Goal: Communication & Community: Connect with others

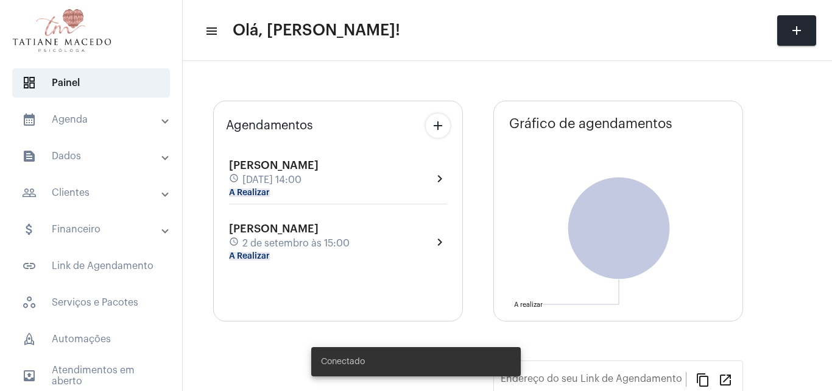
type input "[URL][DOMAIN_NAME]"
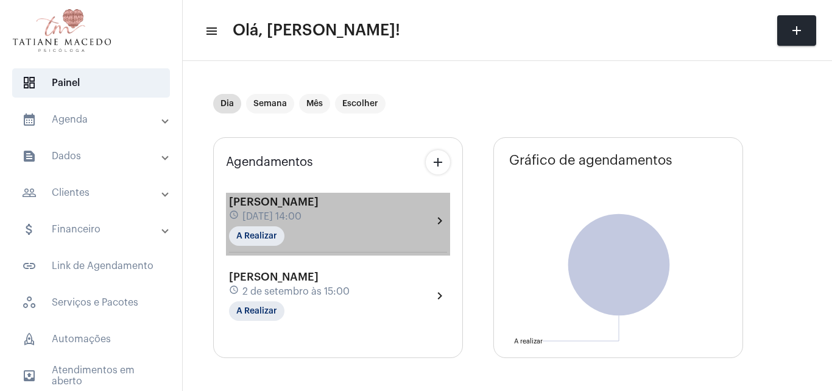
click at [319, 201] on div "[PERSON_NAME] schedule [DATE] 14:00 A Realizar" at bounding box center [274, 221] width 90 height 50
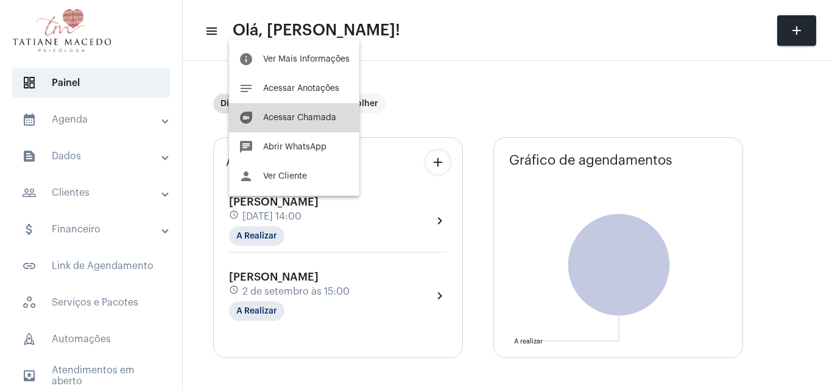
click at [307, 116] on span "Acessar Chamada" at bounding box center [299, 117] width 73 height 9
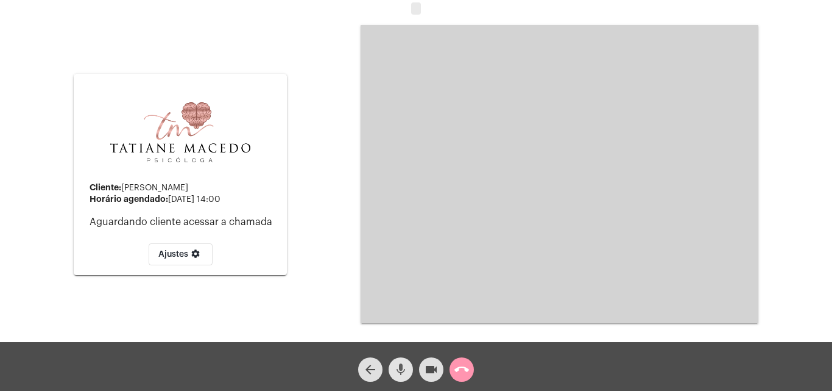
click at [402, 367] on mat-icon "mic" at bounding box center [401, 369] width 15 height 15
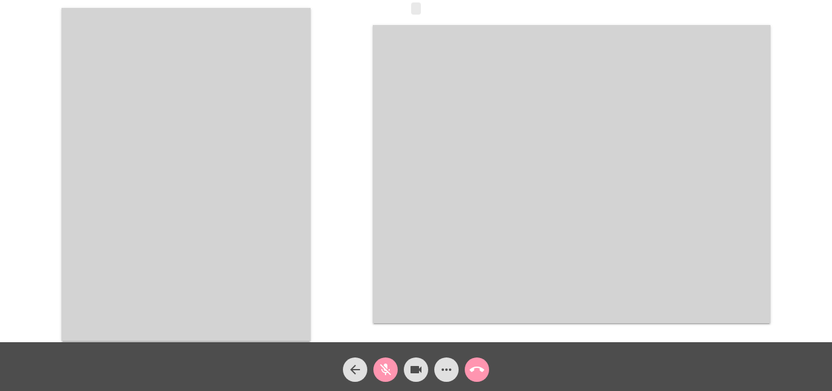
click at [384, 366] on mat-icon "mic_off" at bounding box center [385, 369] width 15 height 15
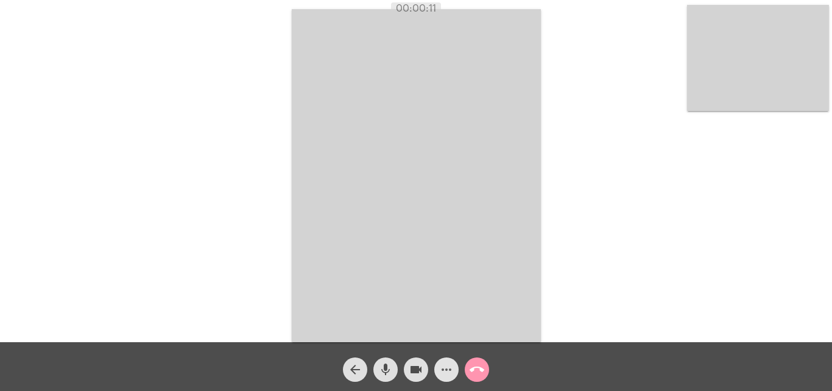
click at [444, 374] on mat-icon "more_horiz" at bounding box center [446, 369] width 15 height 15
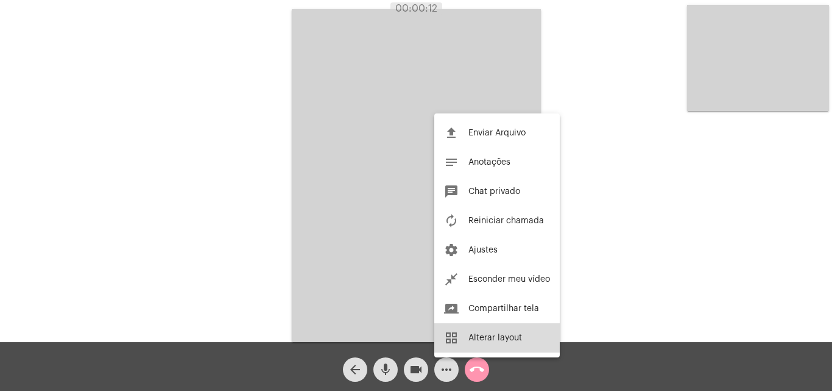
click at [485, 341] on span "Alterar layout" at bounding box center [496, 337] width 54 height 9
